Goal: Task Accomplishment & Management: Complete application form

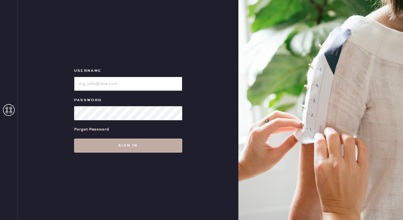
type input "reformationmelrose"
click at [121, 143] on button "Sign in" at bounding box center [128, 146] width 108 height 14
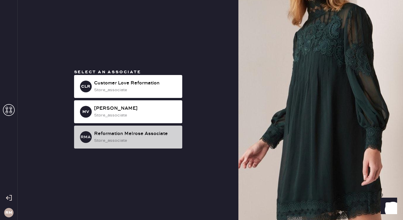
click at [157, 141] on div "store_associate" at bounding box center [136, 140] width 84 height 6
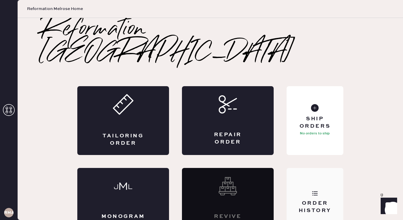
click at [324, 200] on div "Order History" at bounding box center [314, 207] width 47 height 15
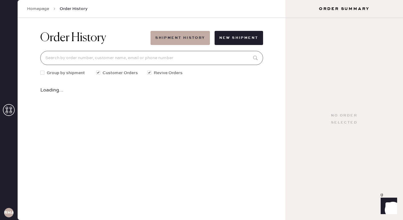
click at [170, 51] on input at bounding box center [151, 58] width 223 height 14
click at [170, 52] on input at bounding box center [151, 58] width 223 height 14
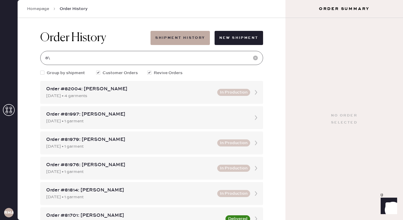
type input "8"
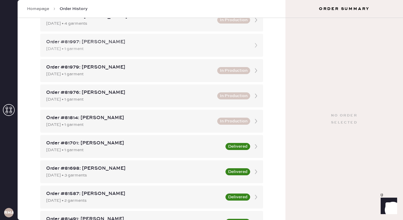
scroll to position [72, 0]
click at [115, 147] on div "[DATE] • 1 garment" at bounding box center [134, 150] width 176 height 6
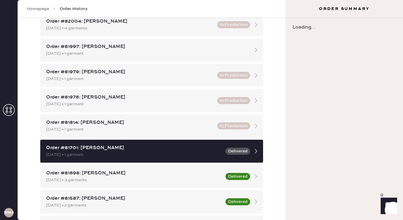
scroll to position [69, 0]
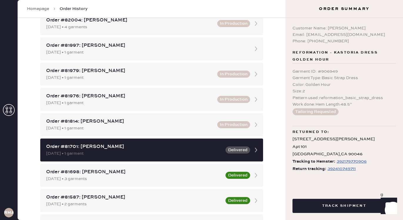
click at [338, 171] on div "392410749711" at bounding box center [342, 168] width 28 height 7
click at [9, 110] on icon at bounding box center [9, 110] width 12 height 12
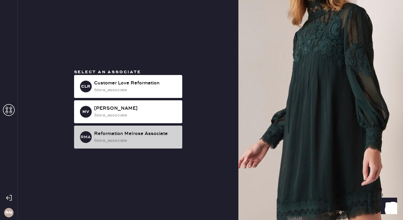
click at [137, 135] on div "Reformation Melrose Associate" at bounding box center [136, 133] width 84 height 7
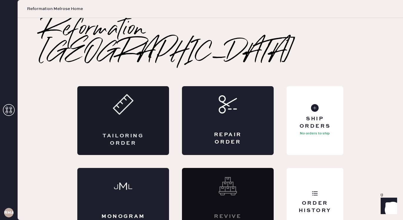
click at [146, 119] on div "Tailoring Order" at bounding box center [123, 120] width 92 height 69
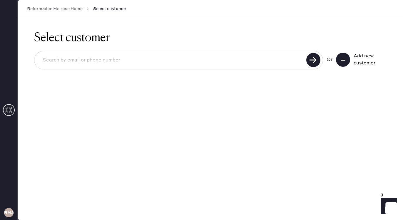
click at [93, 61] on input at bounding box center [171, 61] width 267 height 14
type input "[EMAIL_ADDRESS][DOMAIN_NAME]"
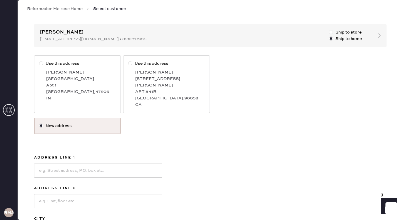
scroll to position [62, 0]
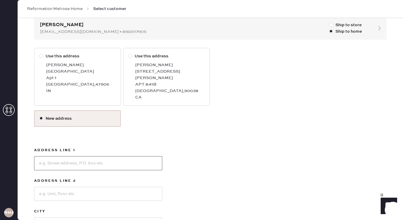
click at [75, 156] on input at bounding box center [98, 163] width 128 height 14
type input "[STREET_ADDRESS][PERSON_NAME]"
type input "Apt 727"
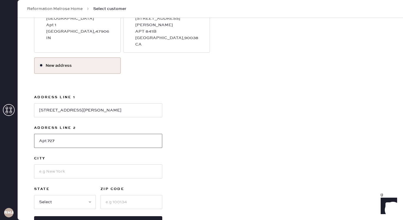
scroll to position [123, 0]
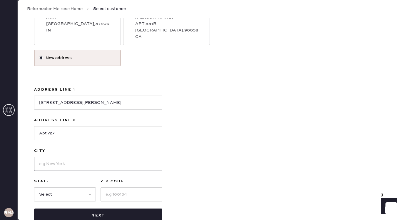
click at [67, 161] on input at bounding box center [98, 164] width 128 height 14
type input "[GEOGRAPHIC_DATA]"
click at [65, 187] on select "Select AK AL AR AZ CA CO CT [GEOGRAPHIC_DATA] DE FL [GEOGRAPHIC_DATA] HI [GEOGR…" at bounding box center [65, 194] width 62 height 14
select select "CA"
click at [34, 187] on select "Select AK AL AR AZ CA CO CT [GEOGRAPHIC_DATA] DE FL [GEOGRAPHIC_DATA] HI [GEOGR…" at bounding box center [65, 194] width 62 height 14
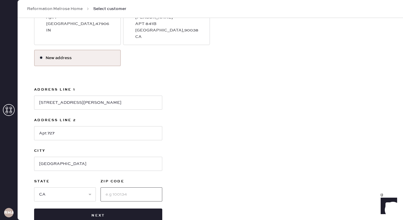
click at [117, 187] on input at bounding box center [132, 194] width 62 height 14
type input "90038"
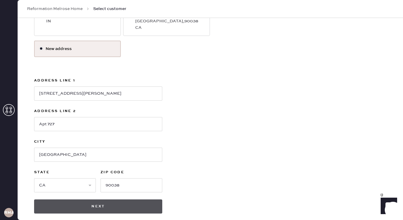
click at [97, 202] on button "Next" at bounding box center [98, 206] width 128 height 14
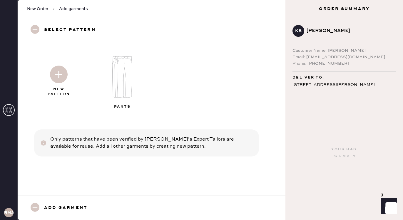
click at [58, 77] on img at bounding box center [59, 75] width 18 height 18
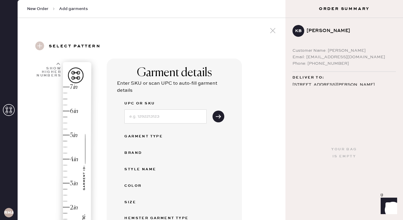
click at [161, 152] on div "Brand" at bounding box center [147, 152] width 47 height 7
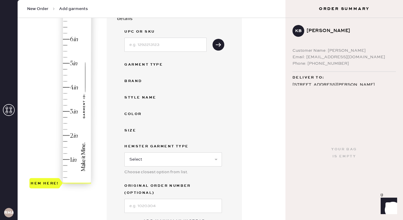
scroll to position [83, 0]
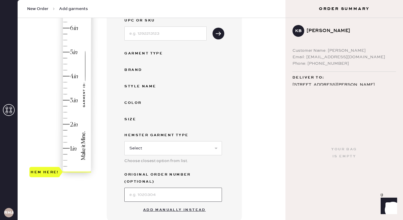
click at [155, 188] on input at bounding box center [173, 195] width 98 height 14
click at [158, 204] on button "Add manually instead" at bounding box center [175, 210] width 70 height 12
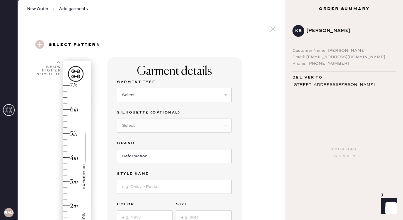
scroll to position [4, 0]
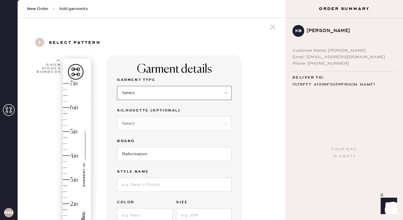
click at [147, 91] on select "Select Basic Skirt Jeans Leggings Pants Shorts Basic Sleeved Dress Basic Sleeve…" at bounding box center [174, 93] width 115 height 14
select select "4"
click at [117, 86] on select "Select Basic Skirt Jeans Leggings Pants Shorts Basic Sleeved Dress Basic Sleeve…" at bounding box center [174, 93] width 115 height 14
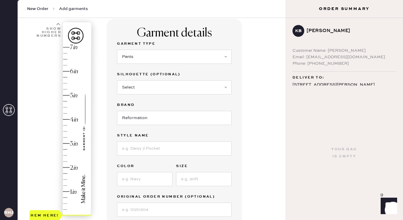
click at [152, 156] on div "Garment Type Select Basic Skirt Jeans Leggings Pants Shorts Basic Sleeved Dress…" at bounding box center [174, 128] width 115 height 176
click at [151, 152] on input at bounding box center [174, 148] width 115 height 14
type input "[PERSON_NAME] Mid Rise Pant"
type input "Black"
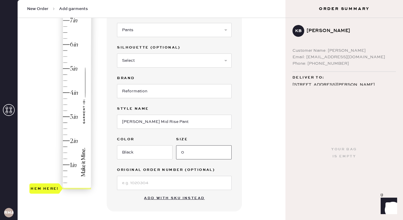
scroll to position [71, 0]
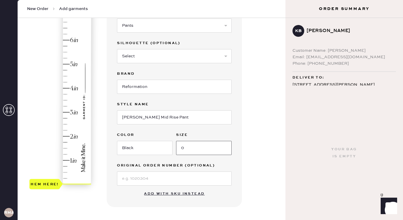
type input "0"
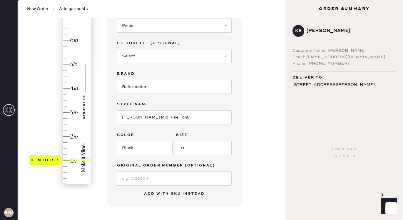
type input "1.25"
drag, startPoint x: 51, startPoint y: 184, endPoint x: 54, endPoint y: 156, distance: 28.9
click at [54, 156] on div "Hem here!" at bounding box center [45, 154] width 28 height 7
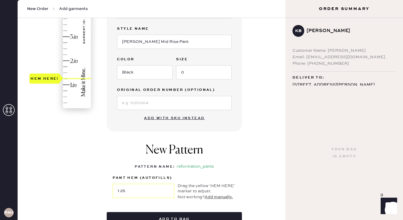
scroll to position [171, 0]
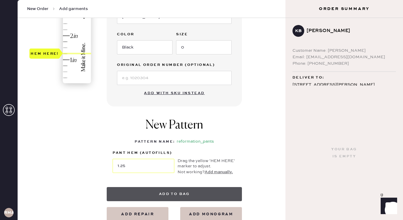
click at [185, 192] on button "Add to bag" at bounding box center [174, 194] width 135 height 14
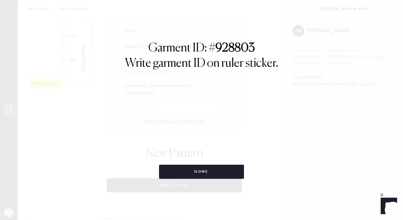
select select "4"
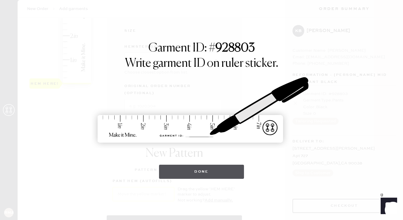
click at [211, 171] on button "Done" at bounding box center [201, 172] width 85 height 14
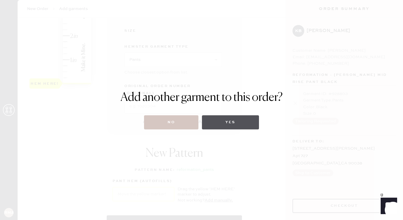
click at [235, 120] on button "Yes" at bounding box center [230, 122] width 57 height 14
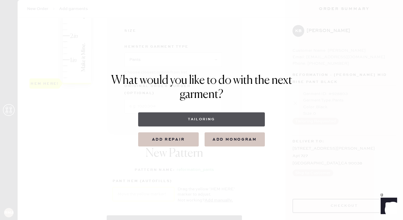
click at [218, 121] on button "Tailoring" at bounding box center [201, 119] width 127 height 14
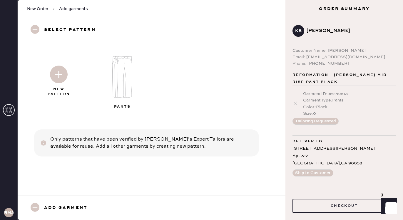
click at [59, 79] on img at bounding box center [59, 75] width 18 height 18
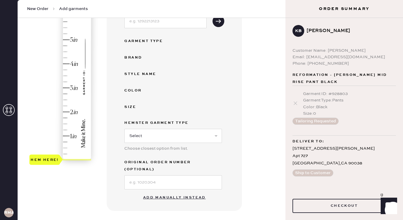
scroll to position [96, 0]
click at [165, 191] on button "Add manually instead" at bounding box center [175, 197] width 70 height 12
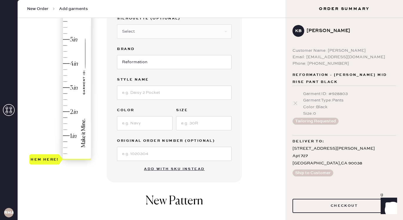
scroll to position [0, 0]
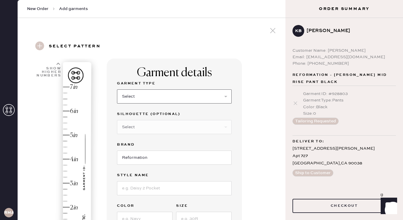
click at [145, 99] on select "Select Basic Skirt Jeans Leggings Pants Shorts Basic Sleeved Dress Basic Sleeve…" at bounding box center [174, 96] width 115 height 14
select select "4"
click at [117, 89] on select "Select Basic Skirt Jeans Leggings Pants Shorts Basic Sleeved Dress Basic Sleeve…" at bounding box center [174, 96] width 115 height 14
click at [143, 189] on input at bounding box center [174, 188] width 115 height 14
type input "v"
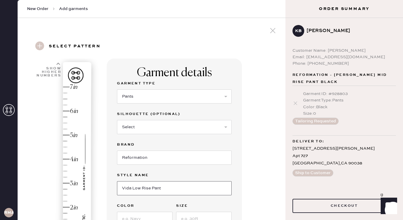
type input "Vida Low Rise Pant"
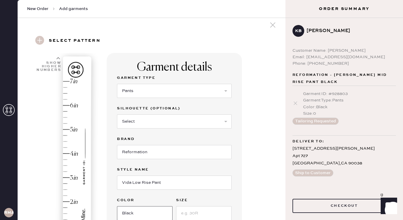
type input "Black"
type input "0"
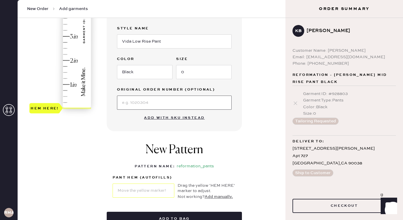
scroll to position [149, 0]
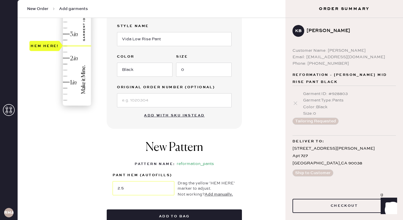
type input "2.25"
drag, startPoint x: 42, startPoint y: 104, endPoint x: 43, endPoint y: 53, distance: 50.9
click at [43, 53] on div "Hem here!" at bounding box center [45, 51] width 28 height 7
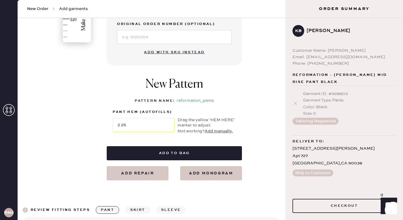
scroll to position [214, 0]
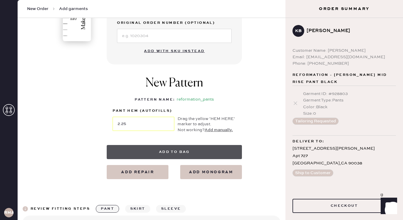
click at [182, 150] on button "Add to bag" at bounding box center [174, 152] width 135 height 14
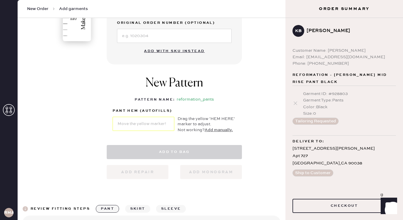
select select "4"
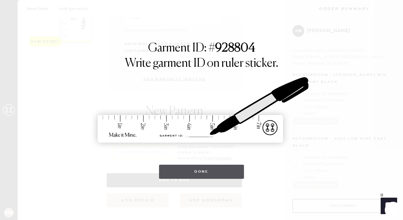
click at [195, 175] on button "Done" at bounding box center [201, 172] width 85 height 14
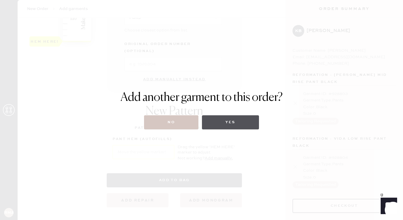
click at [221, 124] on button "Yes" at bounding box center [230, 122] width 57 height 14
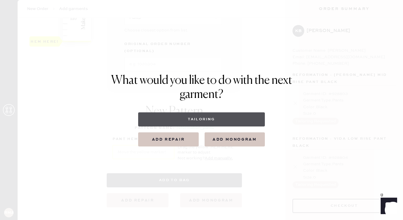
click at [206, 120] on button "Tailoring" at bounding box center [201, 119] width 127 height 14
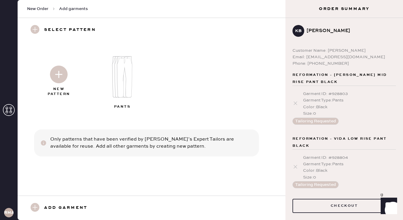
click at [64, 76] on img at bounding box center [59, 75] width 18 height 18
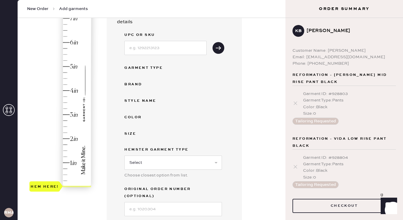
scroll to position [76, 0]
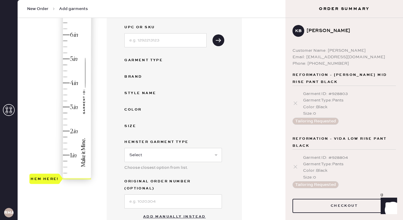
click at [166, 211] on button "Add manually instead" at bounding box center [175, 217] width 70 height 12
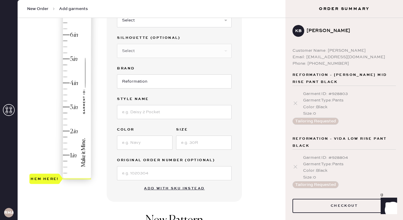
scroll to position [0, 0]
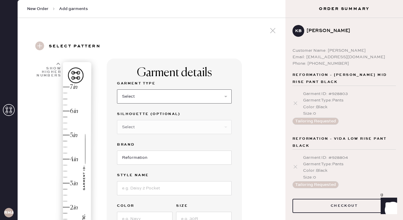
click at [148, 99] on select "Select Basic Skirt Jeans Leggings Pants Shorts Basic Sleeved Dress Basic Sleeve…" at bounding box center [174, 96] width 115 height 14
select select "4"
click at [117, 89] on select "Select Basic Skirt Jeans Leggings Pants Shorts Basic Sleeved Dress Basic Sleeve…" at bounding box center [174, 96] width 115 height 14
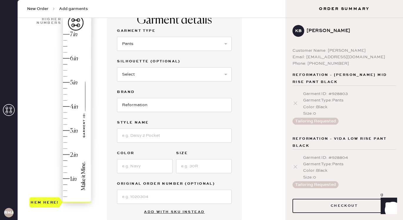
click at [147, 143] on div "Garment Type Select Basic Skirt Jeans Leggings Pants Shorts Basic Sleeved Dress…" at bounding box center [174, 115] width 115 height 176
click at [145, 139] on input at bounding box center [174, 136] width 115 height 14
type input "Vida Low Rise Pant"
type input "Dune Stripe"
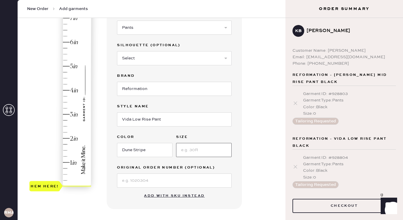
click at [195, 150] on input at bounding box center [204, 150] width 56 height 14
type input "0"
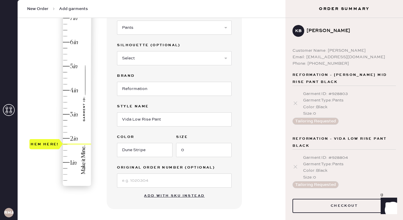
type input "2.25"
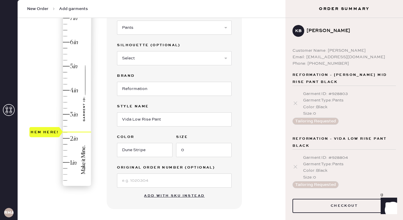
drag, startPoint x: 43, startPoint y: 181, endPoint x: 47, endPoint y: 129, distance: 53.1
click at [47, 129] on div "Hem here!" at bounding box center [45, 132] width 28 height 7
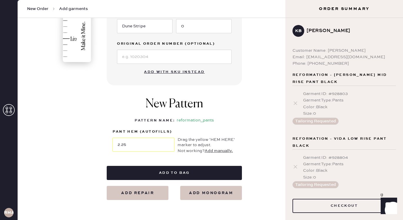
scroll to position [197, 0]
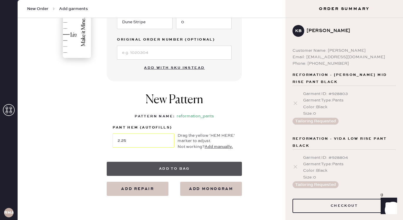
click at [166, 169] on button "Add to bag" at bounding box center [174, 169] width 135 height 14
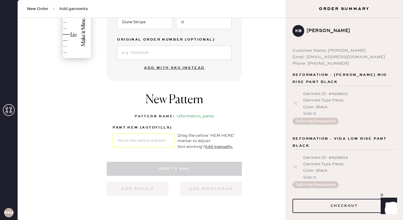
select select "4"
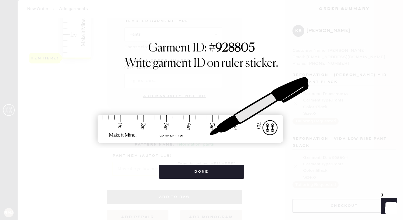
click at [166, 169] on button "Done" at bounding box center [201, 172] width 85 height 14
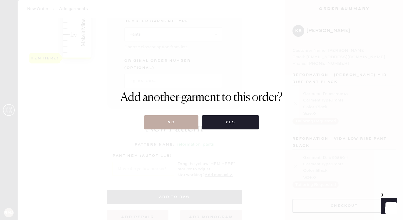
click at [167, 122] on button "No" at bounding box center [171, 122] width 54 height 14
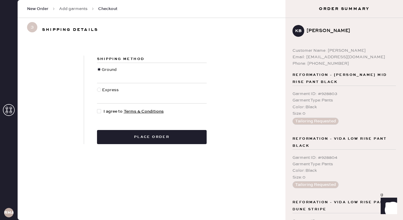
click at [101, 111] on div at bounding box center [100, 111] width 6 height 6
click at [97, 109] on input "I agree to Terms & Conditions" at bounding box center [97, 108] width 0 height 0
checkbox input "true"
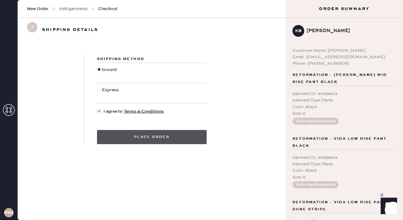
click at [124, 133] on button "Place order" at bounding box center [152, 137] width 110 height 14
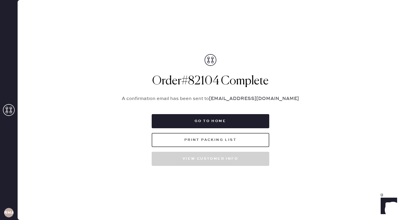
click at [215, 142] on button "Print Packing List" at bounding box center [211, 140] width 118 height 14
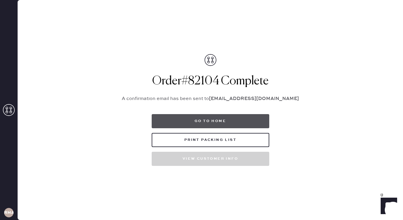
click at [229, 124] on button "Go to home" at bounding box center [211, 121] width 118 height 14
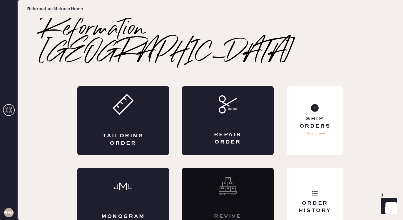
click at [125, 143] on div "Tailoring Order Repair Order Monogram Order Revive order Order History Ship Ord…" at bounding box center [210, 161] width 266 height 151
click at [129, 132] on div "Tailoring Order" at bounding box center [123, 139] width 45 height 15
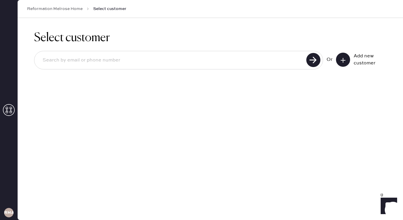
click at [167, 60] on input at bounding box center [171, 61] width 267 height 14
type input "6028823038"
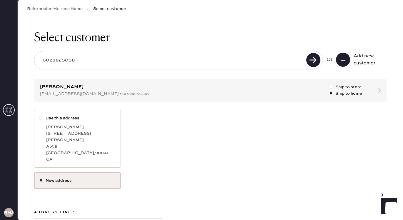
click at [104, 131] on div "[STREET_ADDRESS][PERSON_NAME]" at bounding box center [81, 136] width 70 height 13
click at [39, 115] on input "Use this address" at bounding box center [39, 115] width 0 height 0
radio input "true"
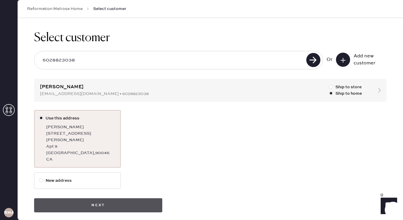
click at [114, 200] on button "Next" at bounding box center [98, 205] width 128 height 14
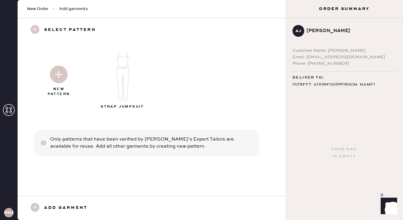
click at [65, 75] on img at bounding box center [59, 75] width 18 height 18
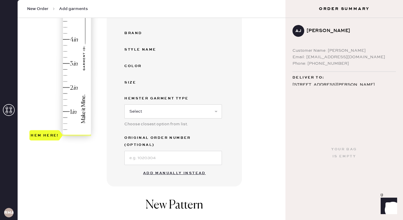
scroll to position [120, 0]
click at [172, 167] on button "Add manually instead" at bounding box center [175, 173] width 70 height 12
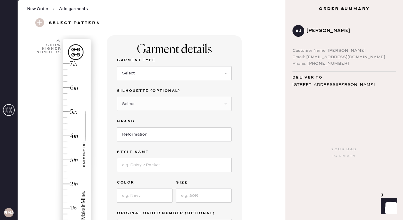
scroll to position [23, 0]
click at [150, 82] on div "Garment Type Select Basic Skirt Jeans Leggings Pants Shorts Basic Sleeved Dress…" at bounding box center [174, 72] width 115 height 31
click at [149, 75] on select "Select Basic Skirt Jeans Leggings Pants Shorts Basic Sleeved Dress Basic Sleeve…" at bounding box center [174, 73] width 115 height 14
select select "4"
click at [117, 66] on select "Select Basic Skirt Jeans Leggings Pants Shorts Basic Sleeved Dress Basic Sleeve…" at bounding box center [174, 73] width 115 height 14
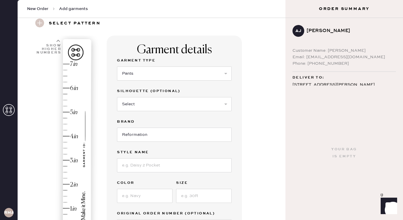
click at [248, 91] on div "Garment details Garment Type Select Basic Skirt Jeans Leggings Pants Shorts Bas…" at bounding box center [194, 203] width 174 height 334
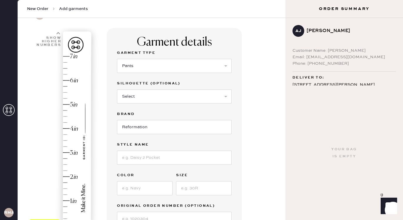
scroll to position [31, 0]
click at [155, 161] on input at bounding box center [174, 158] width 115 height 14
click at [143, 156] on input "Gisele" at bounding box center [174, 158] width 115 height 14
type input "Gisele Low Rise Pant"
type input "Black"
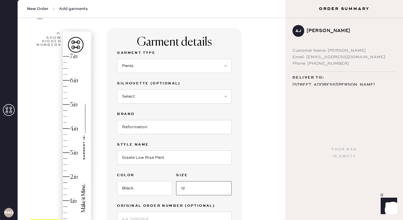
scroll to position [96, 0]
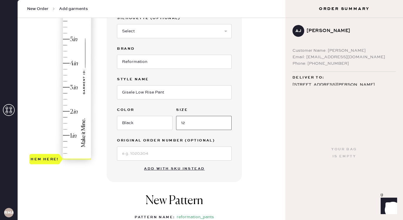
type input "12"
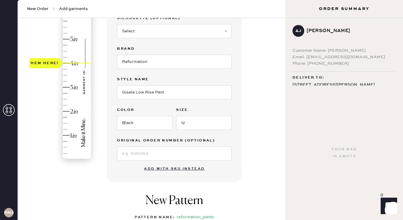
type input "4.25"
drag, startPoint x: 41, startPoint y: 161, endPoint x: 54, endPoint y: 62, distance: 99.7
click at [54, 61] on div "Hem here!" at bounding box center [44, 57] width 31 height 10
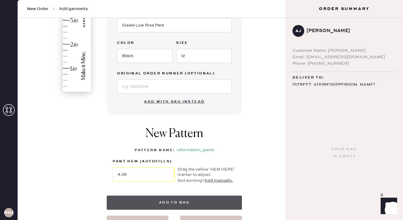
click at [168, 202] on button "Add to bag" at bounding box center [174, 203] width 135 height 14
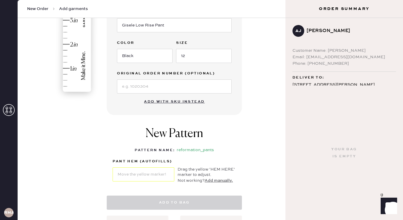
select select "4"
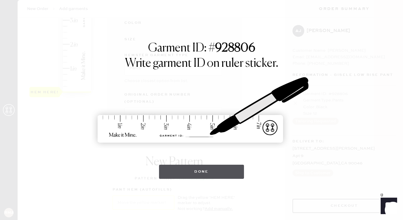
click at [200, 174] on button "Done" at bounding box center [201, 172] width 85 height 14
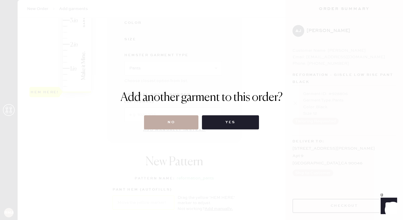
click at [159, 125] on button "No" at bounding box center [171, 122] width 54 height 14
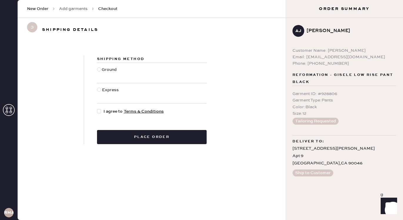
click at [99, 69] on div at bounding box center [99, 69] width 4 height 4
click at [97, 67] on input "Ground" at bounding box center [97, 66] width 0 height 0
radio input "true"
click at [100, 111] on div at bounding box center [99, 111] width 4 height 4
click at [97, 109] on input "I agree to Terms & Conditions" at bounding box center [97, 108] width 0 height 0
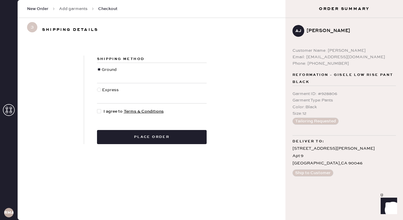
checkbox input "true"
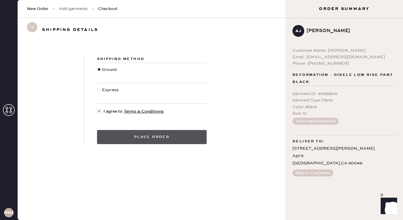
click at [127, 131] on button "Place order" at bounding box center [152, 137] width 110 height 14
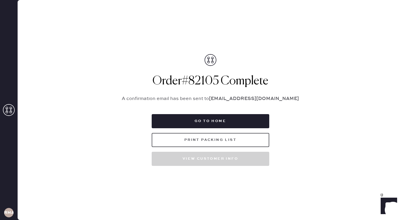
click at [200, 141] on button "Print Packing List" at bounding box center [211, 140] width 118 height 14
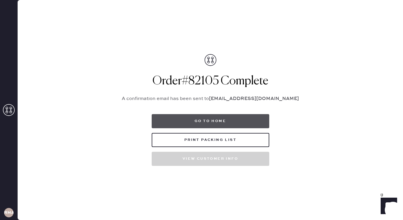
click at [204, 122] on button "Go to home" at bounding box center [211, 121] width 118 height 14
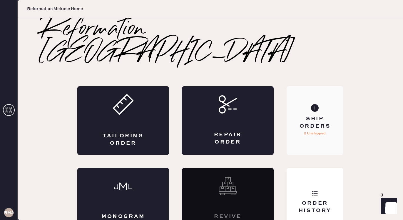
click at [319, 130] on p "2 Unshipped" at bounding box center [315, 133] width 22 height 7
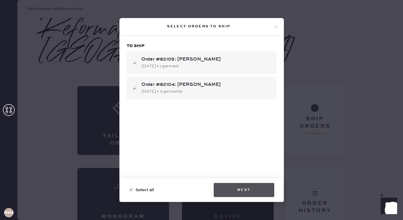
click at [254, 194] on button "Next" at bounding box center [244, 190] width 61 height 14
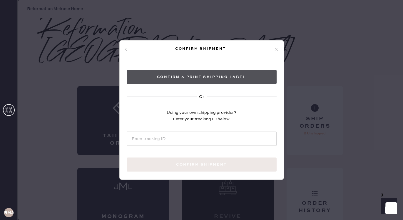
click at [204, 81] on button "Confirm & Print shipping label" at bounding box center [202, 77] width 150 height 14
